Goal: Participate in discussion: Engage in conversation with other users on a specific topic

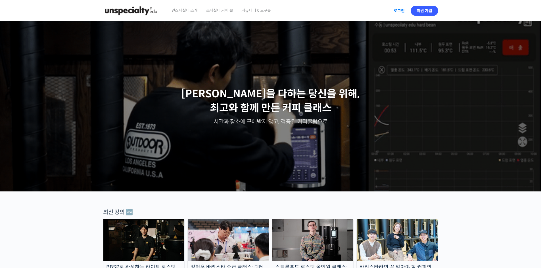
click at [259, 11] on link "로그인" at bounding box center [399, 10] width 18 height 13
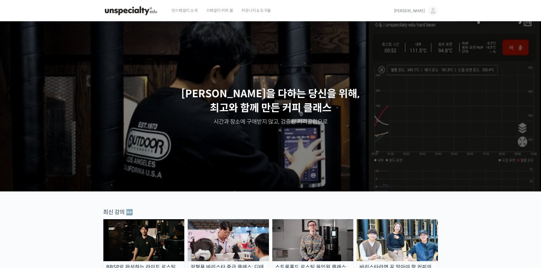
click at [421, 10] on span "김도경" at bounding box center [409, 10] width 31 height 5
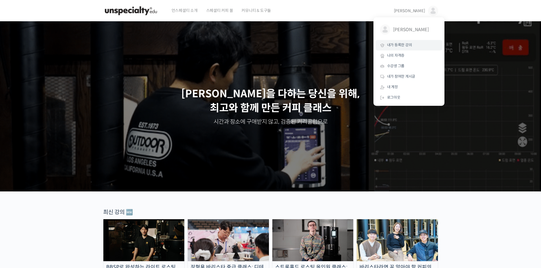
click at [411, 47] on span "내가 등록한 강의" at bounding box center [399, 45] width 25 height 5
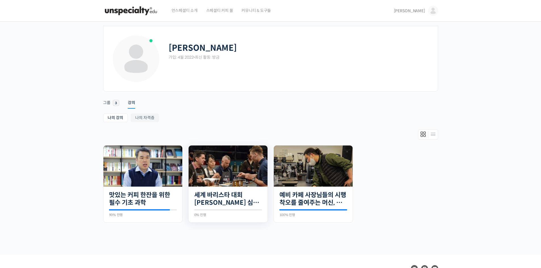
click at [240, 157] on img at bounding box center [227, 166] width 79 height 41
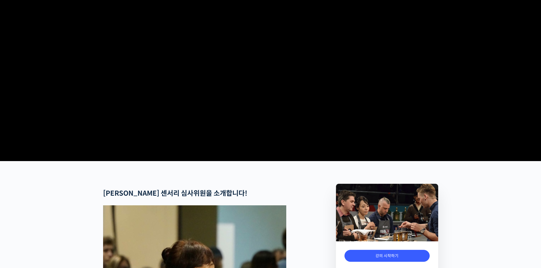
scroll to position [113, 0]
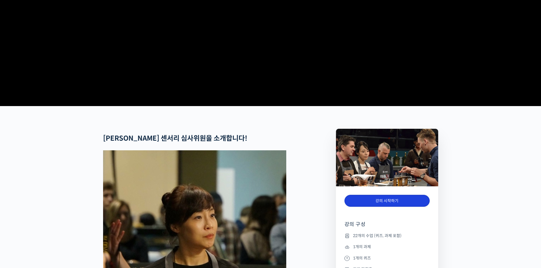
click at [384, 207] on link "강의 시작하기" at bounding box center [386, 201] width 85 height 12
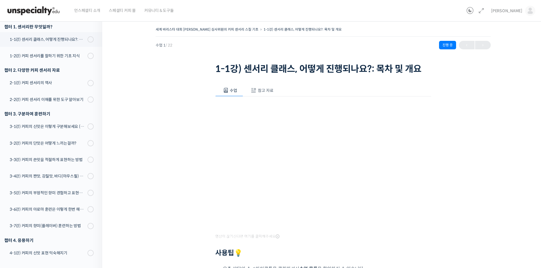
click at [267, 93] on span "참고 자료" at bounding box center [266, 90] width 16 height 5
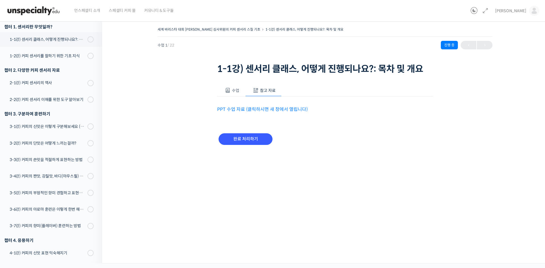
click at [24, 7] on img at bounding box center [34, 10] width 56 height 17
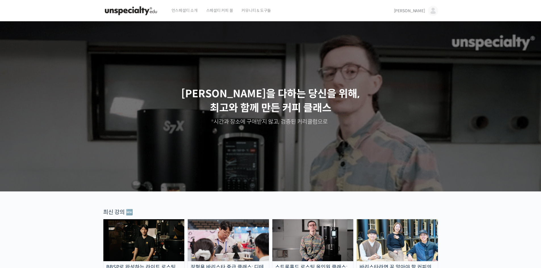
click at [416, 7] on link "[PERSON_NAME]" at bounding box center [416, 11] width 44 height 22
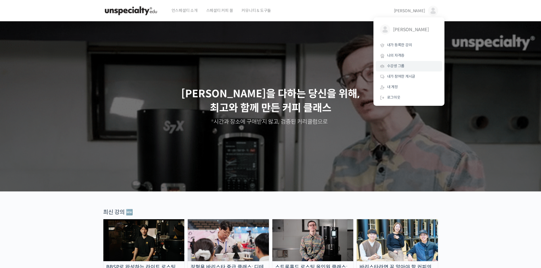
click at [413, 69] on link "수강생 그룹" at bounding box center [408, 66] width 66 height 10
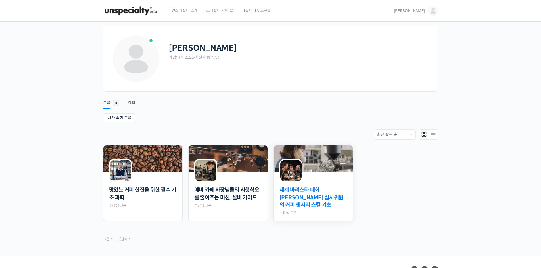
click at [338, 193] on link "세계 바리스타 대회 [PERSON_NAME] 심사위원의 커피 센서리 스킬 기초" at bounding box center [313, 197] width 68 height 23
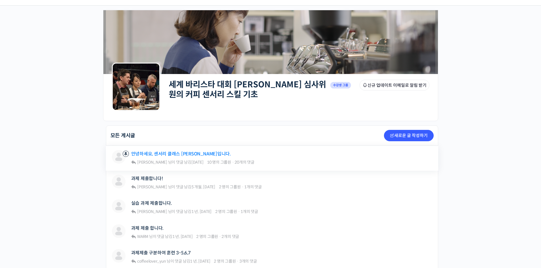
scroll to position [28, 0]
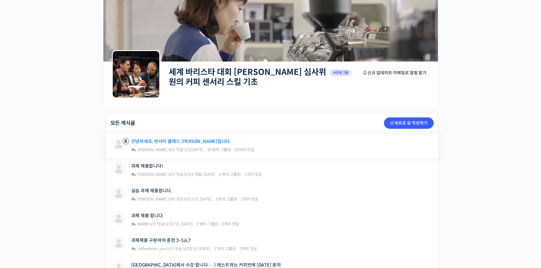
click at [178, 142] on link "안녕하세요, 센서리 클래스 [PERSON_NAME]입니다." at bounding box center [181, 141] width 100 height 5
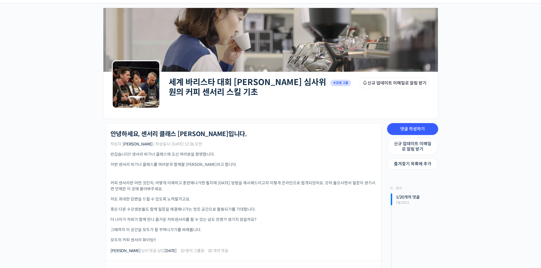
scroll to position [28, 0]
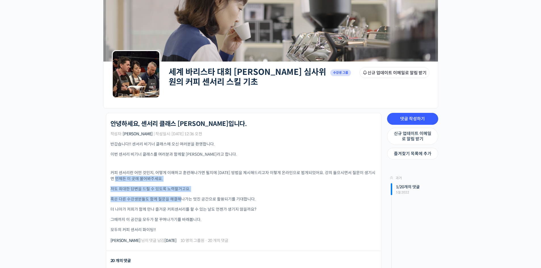
drag, startPoint x: 122, startPoint y: 177, endPoint x: 186, endPoint y: 203, distance: 69.2
click at [180, 199] on div "반갑습니다!! 센서리 비기너 클래스에 오신 여러분을 환영합니다. 이번 센서리 비기너 클래스를 여러분과 함께할 윤선희라고 합니다. 커피 센서리란…" at bounding box center [243, 187] width 266 height 92
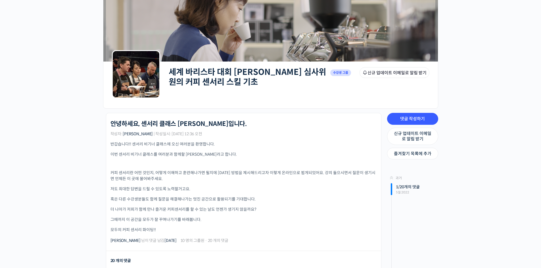
click at [228, 224] on div "반갑습니다!! 센서리 비기너 클래스에 오신 여러분을 환영합니다. 이번 센서리 비기너 클래스를 여러분과 함께할 윤선희라고 합니다. 커피 센서리란…" at bounding box center [243, 187] width 266 height 92
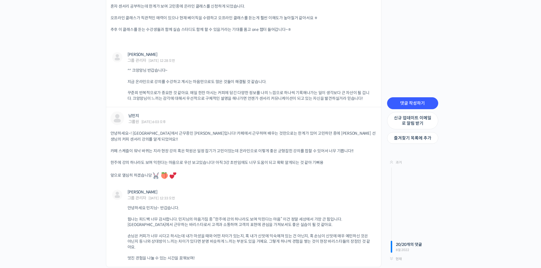
scroll to position [1355, 0]
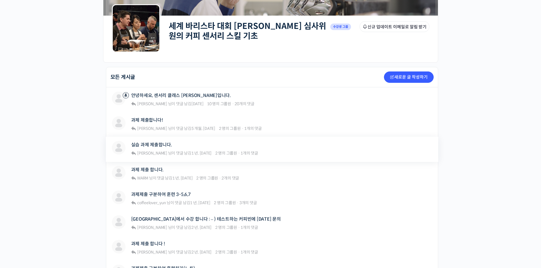
scroll to position [85, 0]
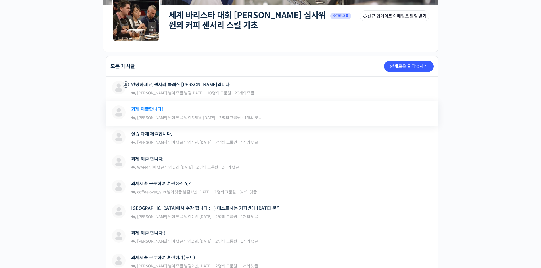
click at [155, 112] on link "과제 제출합니다!" at bounding box center [147, 109] width 32 height 5
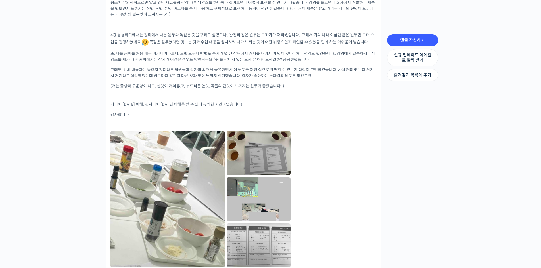
scroll to position [209, 0]
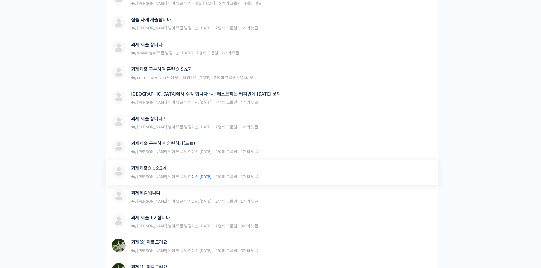
scroll to position [227, 0]
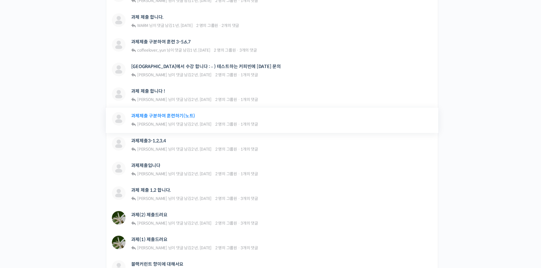
click at [175, 117] on link "과제제출 구분하여 훈련하기(노트)" at bounding box center [163, 115] width 64 height 5
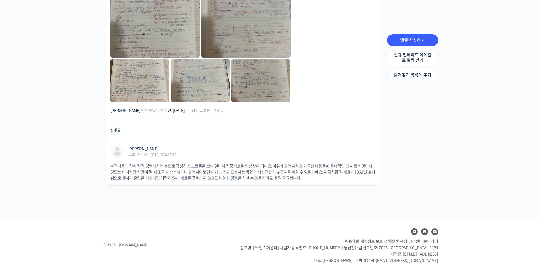
scroll to position [199, 0]
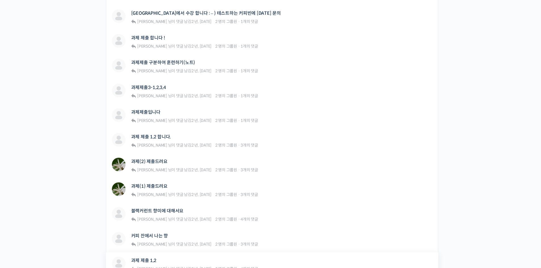
scroll to position [385, 0]
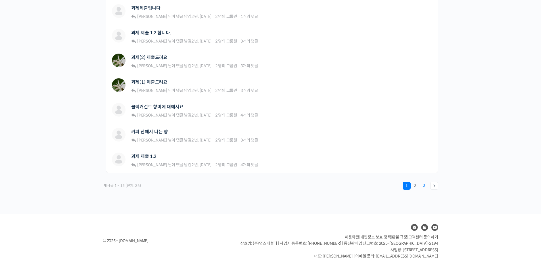
click at [424, 186] on link "3" at bounding box center [424, 186] width 8 height 8
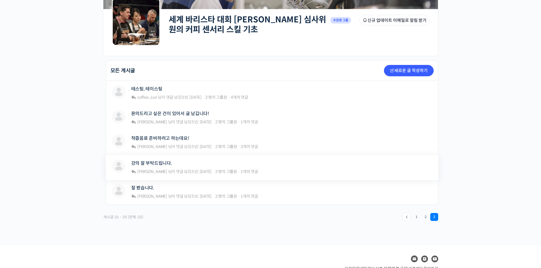
scroll to position [85, 0]
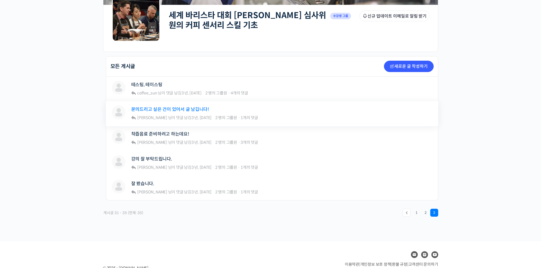
click at [194, 112] on link "문의드리고 싶은 건이 있어서 글 남깁니다!" at bounding box center [170, 109] width 78 height 5
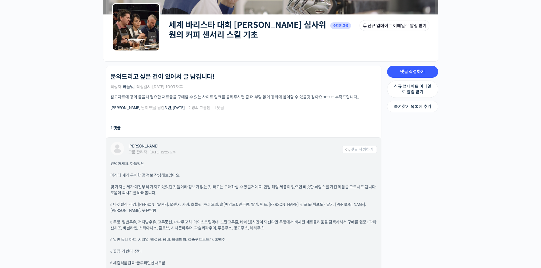
scroll to position [85, 0]
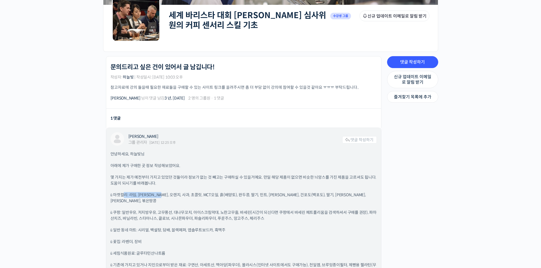
drag, startPoint x: 125, startPoint y: 195, endPoint x: 163, endPoint y: 195, distance: 38.0
click at [163, 195] on p "ü 마켓컬리: 라임, 레몬, 오렌지, 사과, 초콜릿, MCT오일, 흙(배양토), 완두콩, 딸기, 민트, 로즈마리, 건포도(백포도), 딸기, 블…" at bounding box center [243, 198] width 266 height 12
click at [265, 216] on p "ü 쿠팡: 일반우유, 저지방우유, 고무풍선, 대나무꼬치, 아이스크림막대, 노란고무줄, 바세린(시간이 되신다면 쿠팡에서 바세린 페트롤리움을 검색…" at bounding box center [243, 216] width 266 height 12
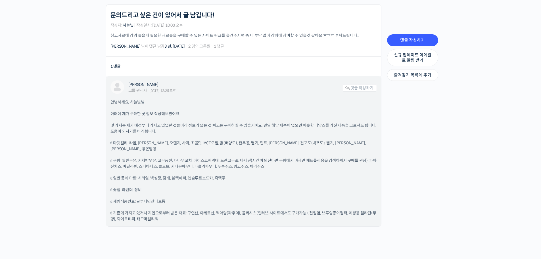
scroll to position [142, 0]
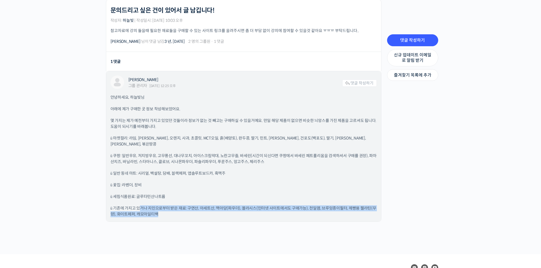
drag, startPoint x: 180, startPoint y: 209, endPoint x: 143, endPoint y: 193, distance: 40.6
click at [142, 195] on div "안녕하세요, 하늘빛님 아래에 제가 구매한 곳 정보 작성해보았어요. 몇 가지는 제가 예전부터 가지고 있었던 것들이라 정보가 없는 것 빼고는 구매…" at bounding box center [243, 155] width 266 height 123
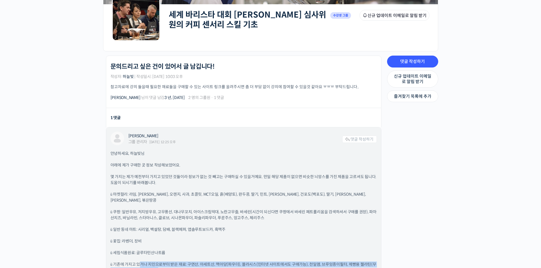
scroll to position [85, 0]
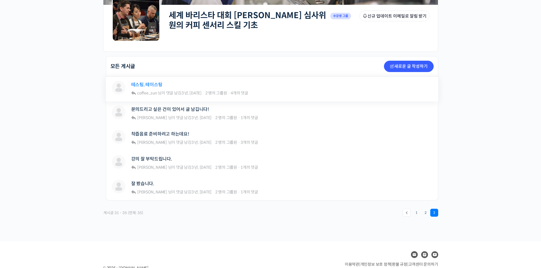
click at [152, 85] on link "테스팅, 테이스팅" at bounding box center [146, 84] width 31 height 5
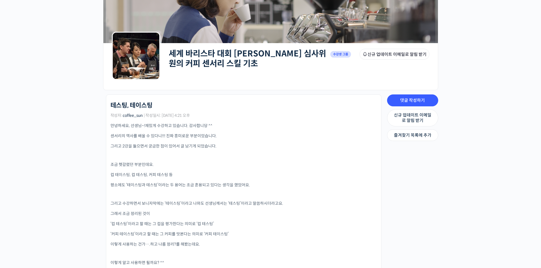
scroll to position [57, 0]
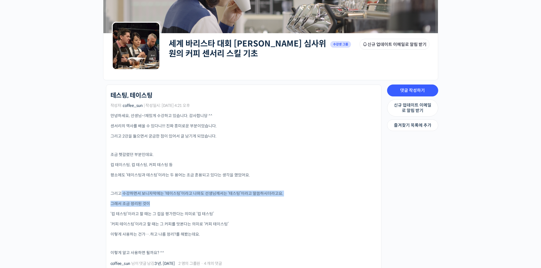
drag, startPoint x: 123, startPoint y: 190, endPoint x: 238, endPoint y: 197, distance: 114.9
click at [238, 197] on div "안녕하세요, 선생님~! 재밌게 수강하고 있습니다. 감사합니당 ^^ 센서리의 역사를 배울 수 있다니!!! 진짜 흥미로운 부분이었습니다. 그리고 …" at bounding box center [243, 184] width 266 height 143
click at [287, 225] on p "‘커피 테이스팅’이라고 할 때는 그 커피를 맛본다는 의미로 ‘커피 테이스팅’" at bounding box center [243, 224] width 266 height 6
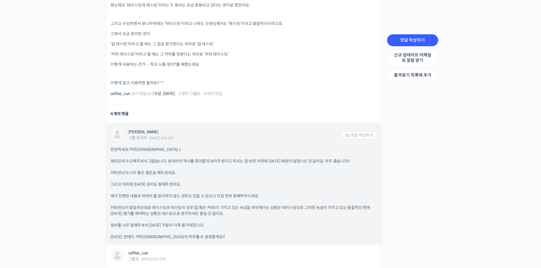
scroll to position [227, 0]
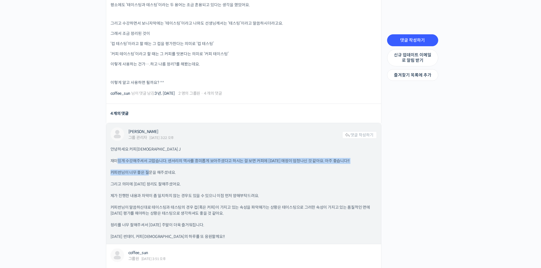
drag, startPoint x: 117, startPoint y: 154, endPoint x: 150, endPoint y: 175, distance: 39.4
click at [150, 175] on div "안녕하세요 커피썬님 J 재미있게 수강해주셔서 고맙습니다. 센서리의 역사를 흥미롭게 보아주셨다고 하시는 걸 보면 커피에 대한 애정이 엄청나신 것…" at bounding box center [243, 192] width 266 height 93
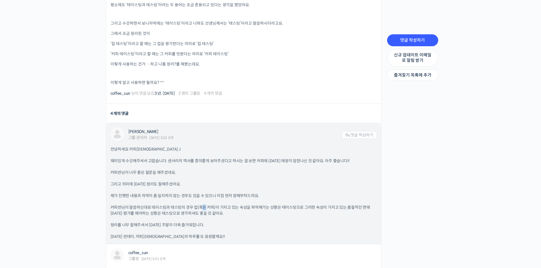
click at [204, 204] on div "안녕하세요 커피썬님 J 재미있게 수강해주셔서 고맙습니다. 센서리의 역사를 흥미롭게 보아주셨다고 하시는 걸 보면 커피에 대한 애정이 엄청나신 것…" at bounding box center [243, 192] width 266 height 93
click at [123, 189] on div "안녕하세요 커피썬님 J 재미있게 수강해주셔서 고맙습니다. 센서리의 역사를 흥미롭게 보아주셨다고 하시는 걸 보면 커피에 대한 애정이 엄청나신 것…" at bounding box center [243, 192] width 266 height 93
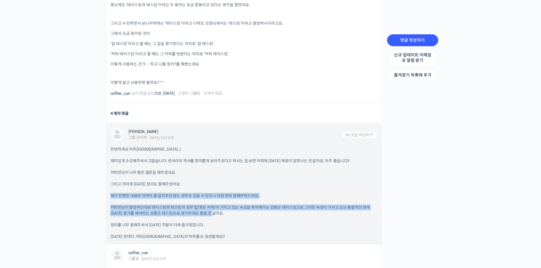
drag, startPoint x: 112, startPoint y: 192, endPoint x: 256, endPoint y: 215, distance: 146.2
click at [251, 213] on div "안녕하세요 커피썬님 J 재미있게 수강해주셔서 고맙습니다. 센서리의 역사를 흥미롭게 보아주셨다고 하시는 걸 보면 커피에 대한 애정이 엄청나신 것…" at bounding box center [243, 192] width 266 height 93
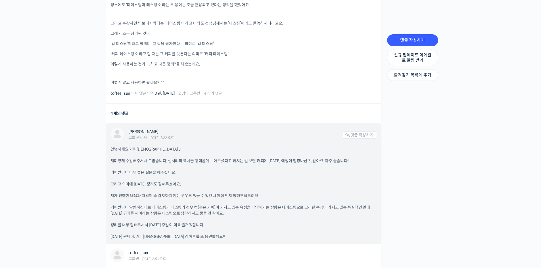
click at [282, 226] on p "정리를 너무 잘해주셔서 오늘 주말이 더욱 즐거워집니다." at bounding box center [243, 225] width 266 height 6
drag, startPoint x: 122, startPoint y: 206, endPoint x: 179, endPoint y: 209, distance: 57.7
click at [177, 208] on p "커피썬님이 말씀하신대로 테이스팅과 테스팅의 경우 컵(혹은 커피)이 가지고 있는 속성을 파악해가는 상황은 테이스팅으로 그러한 속성이 가지고 있는…" at bounding box center [243, 211] width 266 height 12
click at [228, 223] on p "정리를 너무 잘해주셔서 오늘 주말이 더욱 즐거워집니다." at bounding box center [243, 225] width 266 height 6
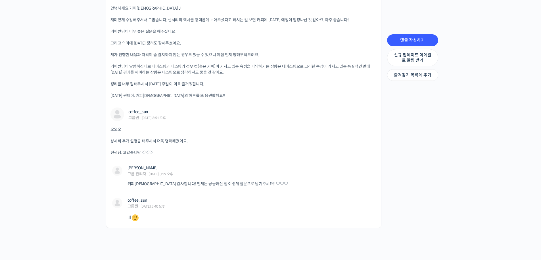
scroll to position [415, 0]
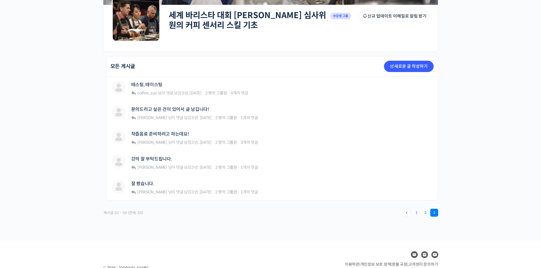
click at [424, 210] on link "2" at bounding box center [425, 213] width 8 height 8
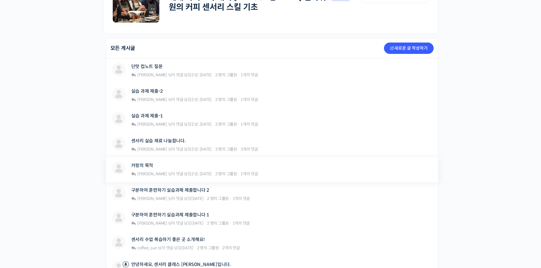
scroll to position [113, 0]
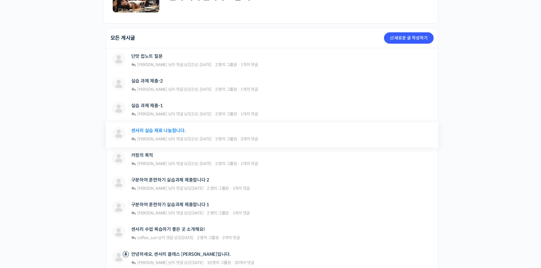
click at [170, 132] on link "센서리 실습 재료 나눔합니다." at bounding box center [158, 130] width 54 height 5
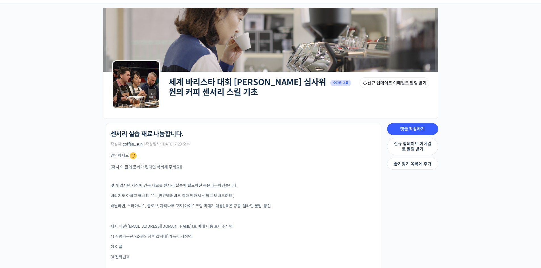
scroll to position [28, 0]
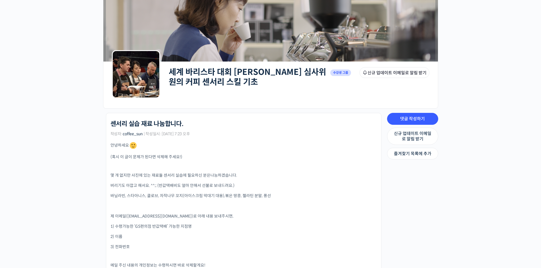
drag, startPoint x: 115, startPoint y: 171, endPoint x: 229, endPoint y: 194, distance: 117.0
click at [228, 194] on div "안녕하세요 (혹시 이 글이 문제가 된다면 삭제해 주세요!) 몇 개 없지만 사진에 있는 재료들 센서리 실습에 필요하신 분은 나눔하겠습니다. 버리…" at bounding box center [243, 246] width 266 height 211
click at [259, 209] on p at bounding box center [243, 206] width 266 height 6
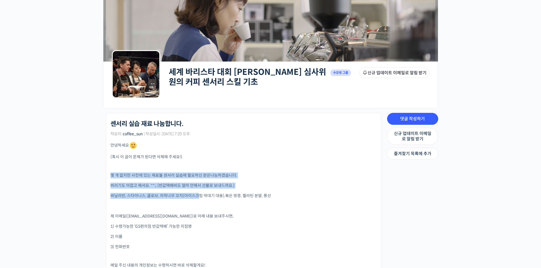
drag, startPoint x: 110, startPoint y: 177, endPoint x: 237, endPoint y: 210, distance: 130.5
click at [203, 202] on div "안녕하세요 (혹시 이 글이 문제가 된다면 삭제해 주세요!) 몇 개 없지만 사진에 있는 재료들 센서리 실습에 필요하신 분은 나눔하겠습니다. 버리…" at bounding box center [243, 246] width 266 height 211
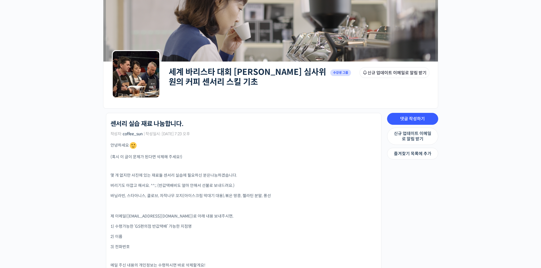
click at [241, 211] on div "안녕하세요 (혹시 이 글이 문제가 된다면 삭제해 주세요!) 몇 개 없지만 사진에 있는 재료들 센서리 실습에 필요하신 분은 나눔하겠습니다. 버리…" at bounding box center [243, 246] width 266 height 211
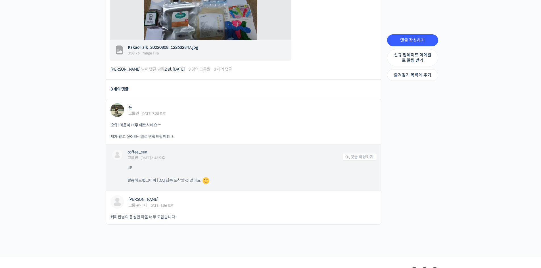
scroll to position [340, 0]
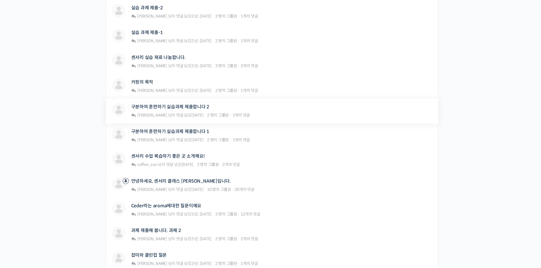
scroll to position [227, 0]
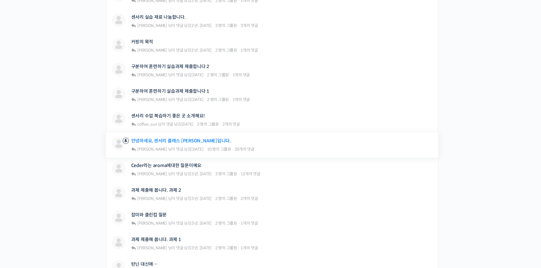
click at [186, 141] on link "안녕하세요, 센서리 클래스 [PERSON_NAME]입니다." at bounding box center [181, 140] width 100 height 5
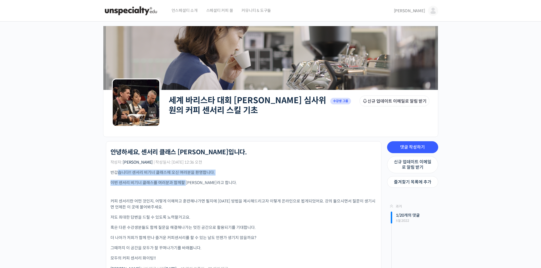
drag, startPoint x: 116, startPoint y: 171, endPoint x: 196, endPoint y: 192, distance: 82.4
click at [187, 185] on div "반갑습니다!! 센서리 비기너 클래스에 오신 여러분을 환영합니다. 이번 센서리 비기너 클래스를 여러분과 함께할 윤선희라고 합니다. 커피 센서리란…" at bounding box center [243, 216] width 266 height 92
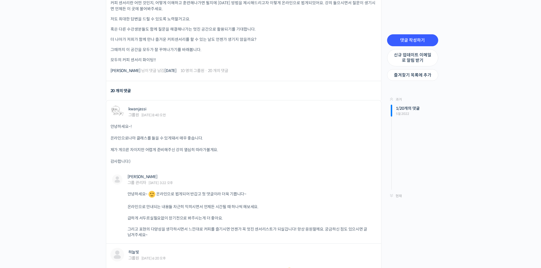
scroll to position [199, 0]
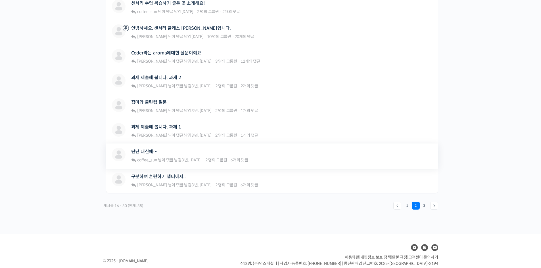
scroll to position [340, 0]
click at [405, 207] on link "1" at bounding box center [407, 205] width 8 height 8
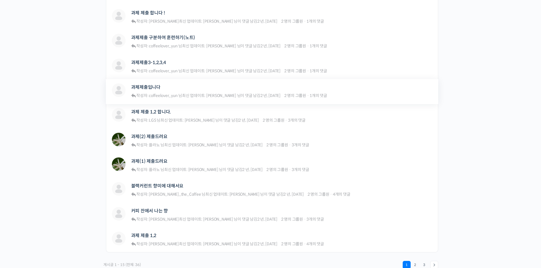
scroll to position [312, 0]
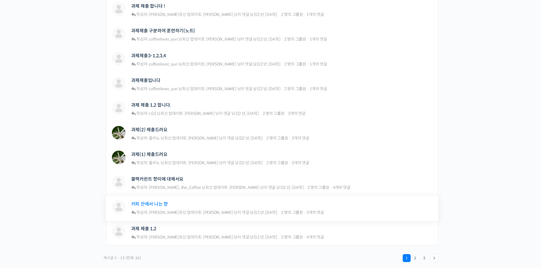
click at [154, 207] on link "커피 잔에서 나는 향" at bounding box center [149, 203] width 37 height 5
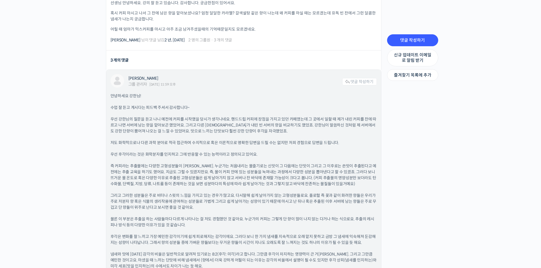
scroll to position [170, 0]
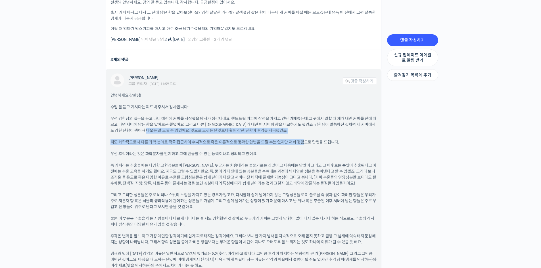
drag, startPoint x: 156, startPoint y: 130, endPoint x: 306, endPoint y: 158, distance: 152.3
click at [302, 140] on div "안녕하세요 강한님! 수업 잘 듣고 계시다는 피드백 주셔서 감사합니다~ 우선 강한님의 질문을 듣고 나니 예전에 커피를 시작했을 당시가 생각나네요…" at bounding box center [243, 200] width 266 height 217
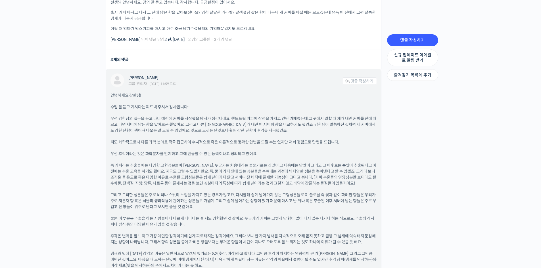
click at [306, 162] on div "안녕하세요 강한님! 수업 잘 듣고 계시다는 피드백 주셔서 감사합니다~ 우선 강한님의 질문을 듣고 나니 예전에 커피를 시작했을 당시가 생각나네요…" at bounding box center [243, 200] width 266 height 217
drag, startPoint x: 118, startPoint y: 154, endPoint x: 277, endPoint y: 153, distance: 159.2
click at [277, 153] on div "[PERSON_NAME] 그룹 관리자 [DATE] 11:59 오후 댓글 작성하기 안녕하세요 강한님! 수업 잘 듣고 계시다는 피드백 주셔서 감사…" at bounding box center [243, 191] width 275 height 245
click at [277, 157] on p "우선 후각이라는 것은 화학분자를 인지하고 그에 반응할 수 있는 능력이라고 정의되고 있어요." at bounding box center [243, 154] width 266 height 6
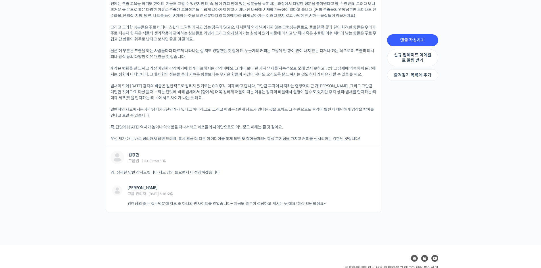
scroll to position [340, 0]
